Goal: Complete application form

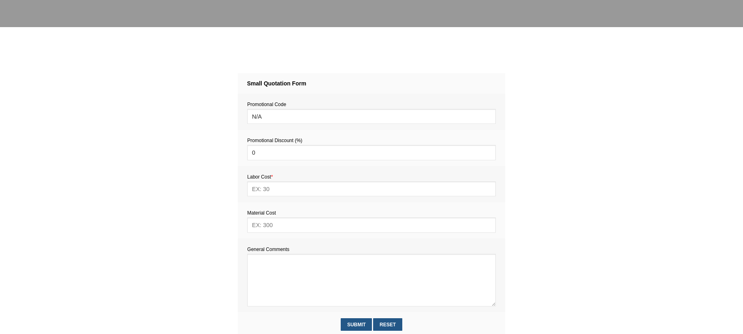
scroll to position [325, 0]
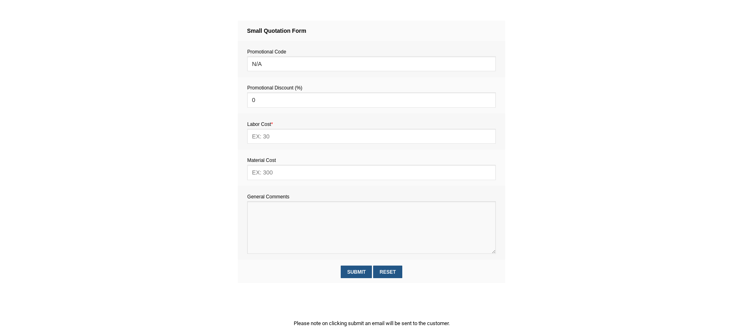
click at [275, 233] on textarea at bounding box center [371, 227] width 248 height 53
paste textarea "Estimate provision for a professional handyman (service call out and labour) to…"
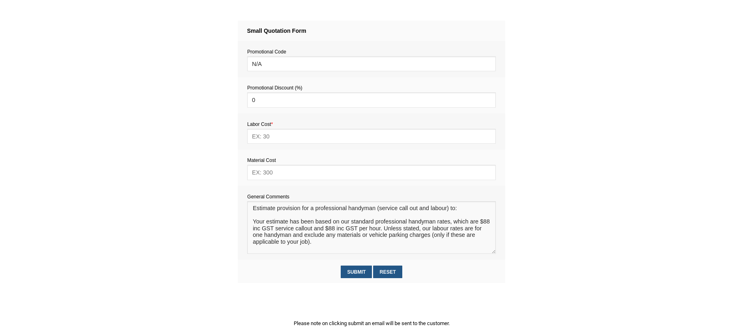
scroll to position [5, 0]
click at [261, 212] on textarea at bounding box center [371, 227] width 248 height 53
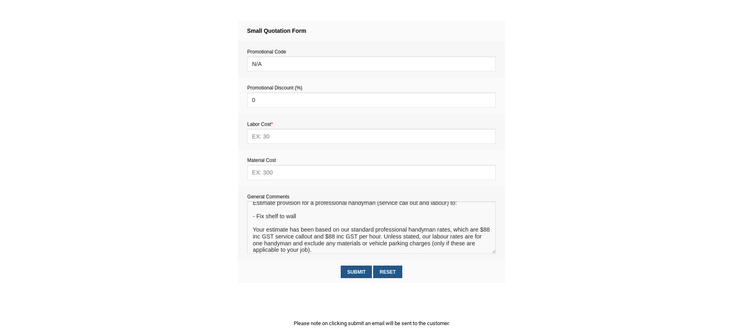
type textarea "Estimate provision for a professional handyman (service call out and labour) to…"
click at [264, 174] on input "text" at bounding box center [371, 172] width 248 height 15
type input "5"
click at [266, 133] on input "text" at bounding box center [371, 136] width 248 height 15
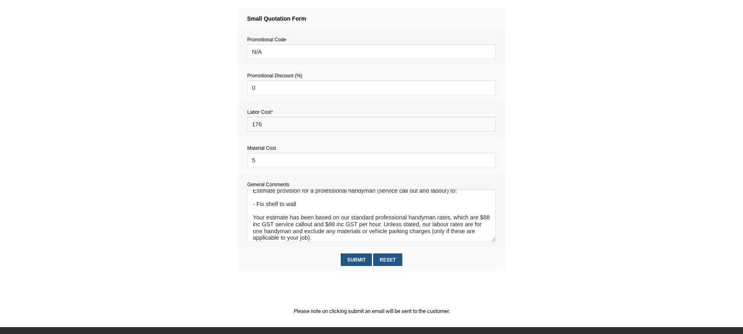
scroll to position [340, 0]
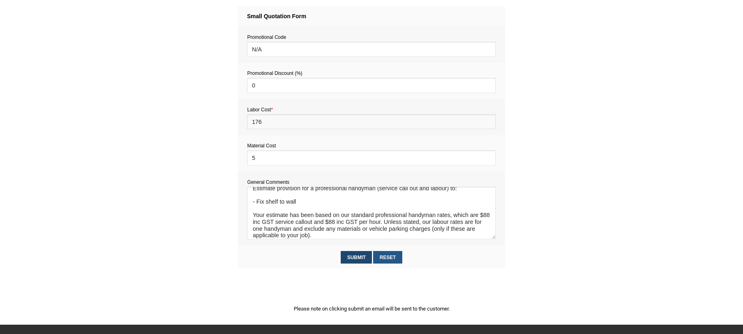
type input "176"
click at [358, 257] on input "Submit" at bounding box center [356, 257] width 31 height 13
